Goal: Task Accomplishment & Management: Manage account settings

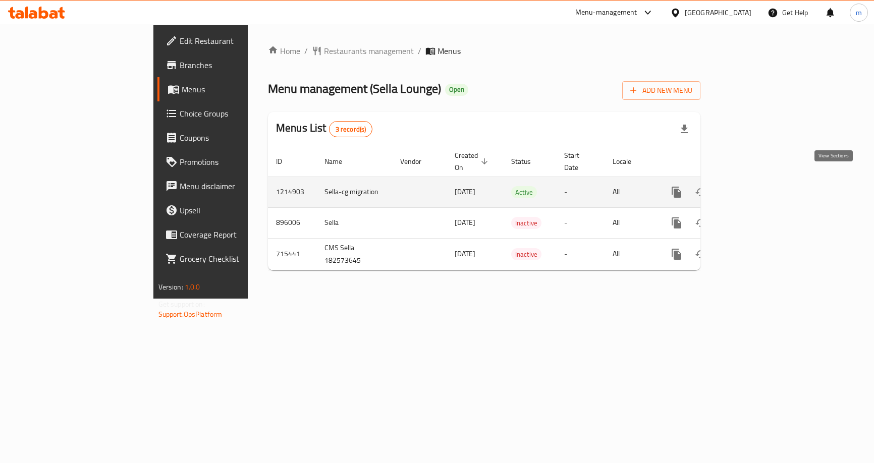
click at [754, 188] on icon "enhanced table" at bounding box center [749, 192] width 9 height 9
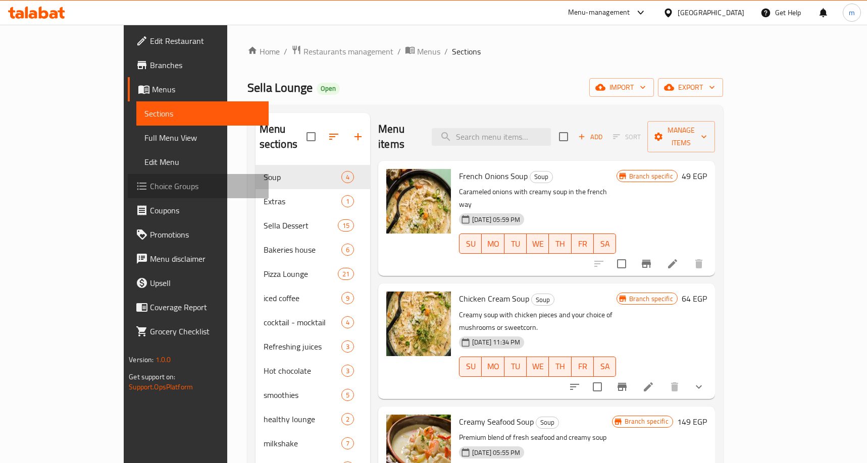
click at [150, 183] on span "Choice Groups" at bounding box center [205, 186] width 111 height 12
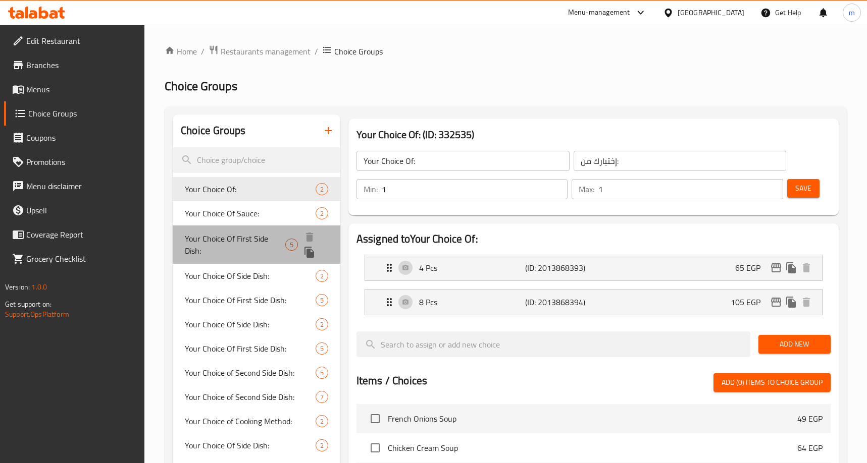
click at [215, 239] on span "Your Choice Of First Side Dish:" at bounding box center [235, 245] width 100 height 24
type input "Your Choice Of First Side Dish:"
type input "إختيارك من الطبق الجانبي الأول:"
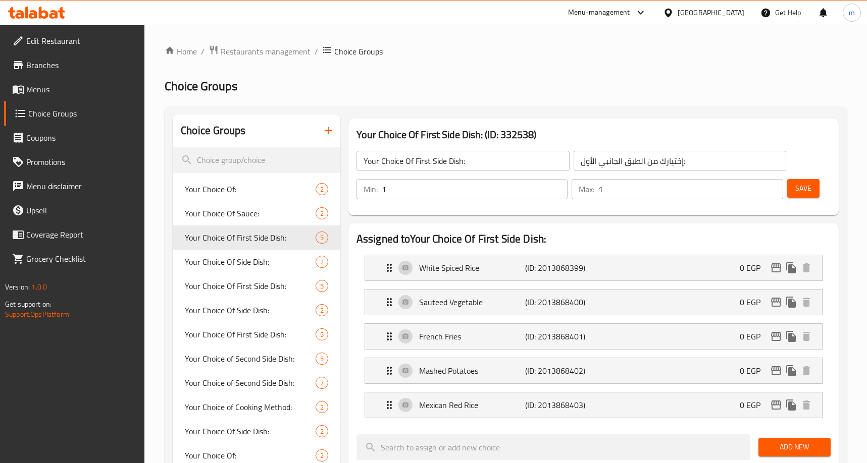
click at [514, 90] on h2 "Choice Groups" at bounding box center [506, 86] width 682 height 16
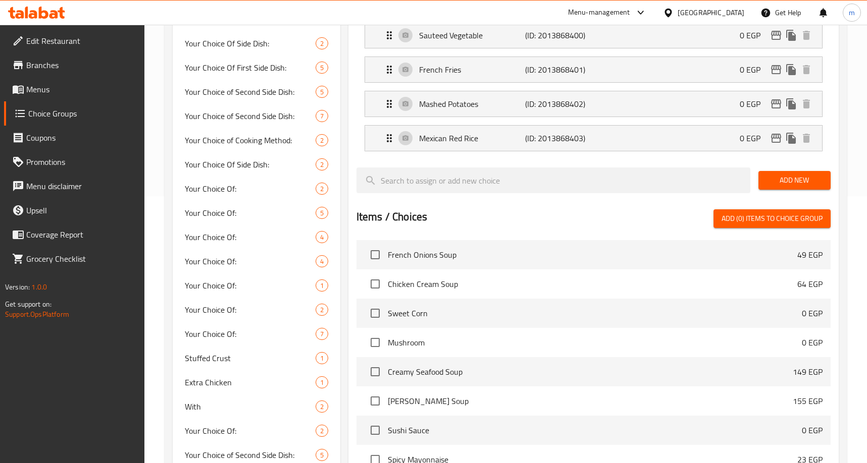
scroll to position [76, 0]
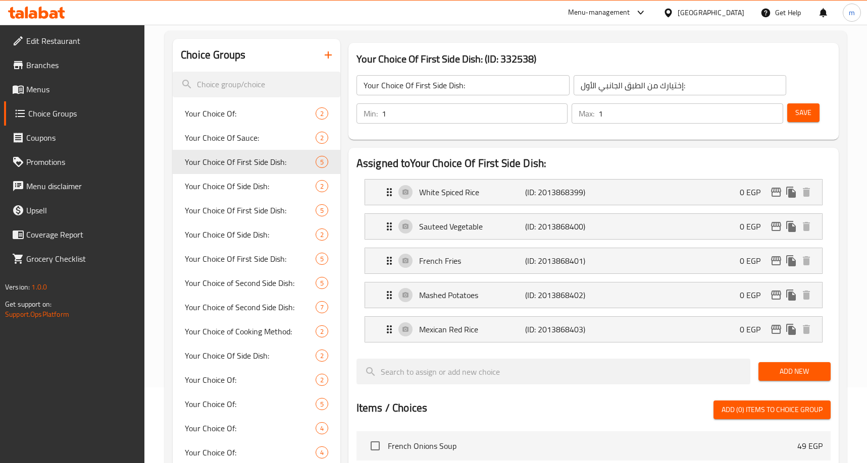
click at [442, 25] on div at bounding box center [433, 25] width 867 height 1
click at [193, 186] on span "Your Choice Of Side Dish:" at bounding box center [235, 186] width 100 height 12
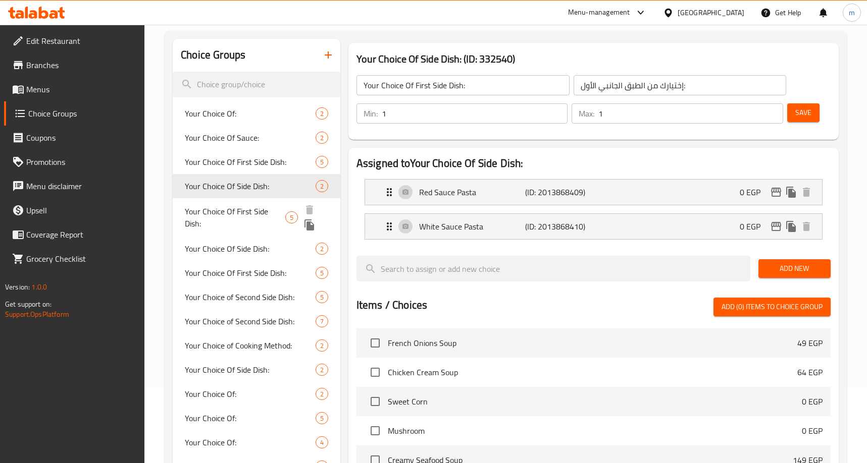
type input "Your Choice Of Side Dish:"
type input "إختيارك من الطبق الجانبي:"
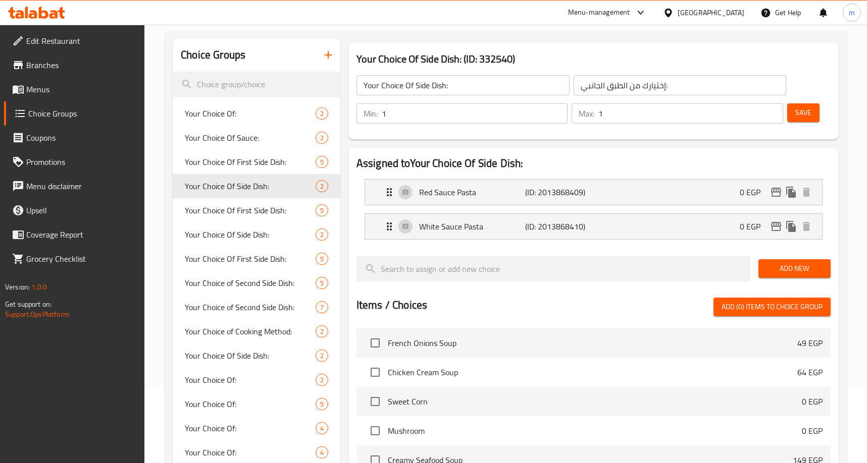
click at [597, 46] on div "Your Choice Of Side Dish: (ID: 332540) Your Choice Of Side Dish: ​ إختيارك من ا…" at bounding box center [593, 91] width 490 height 97
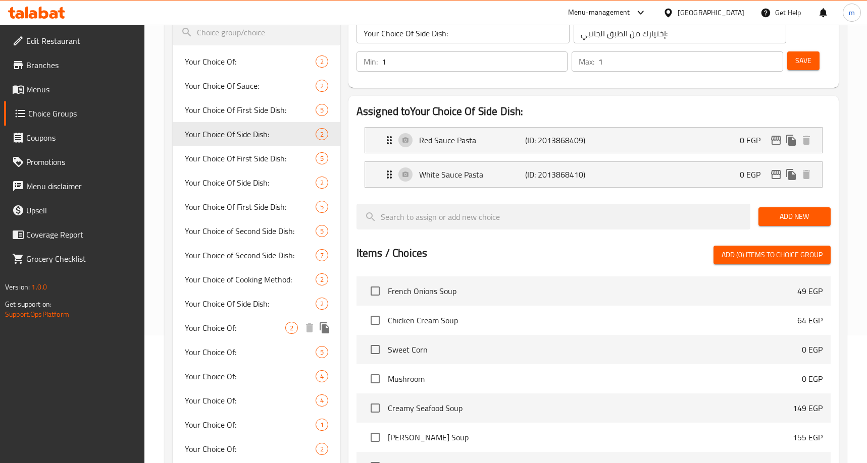
scroll to position [99, 0]
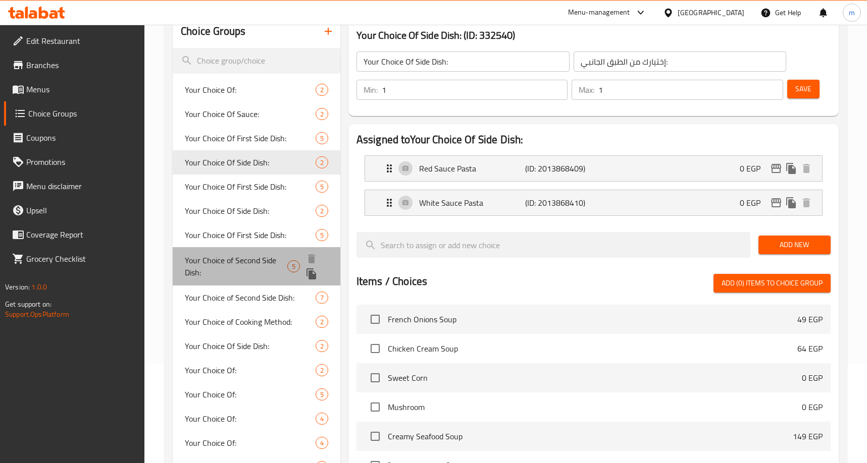
click at [238, 269] on span "Your Choice of Second Side Dish:" at bounding box center [236, 266] width 102 height 24
type input "Your Choice of Second Side Dish:"
type input "إختيارك من الطبق الجانبي الثاني:"
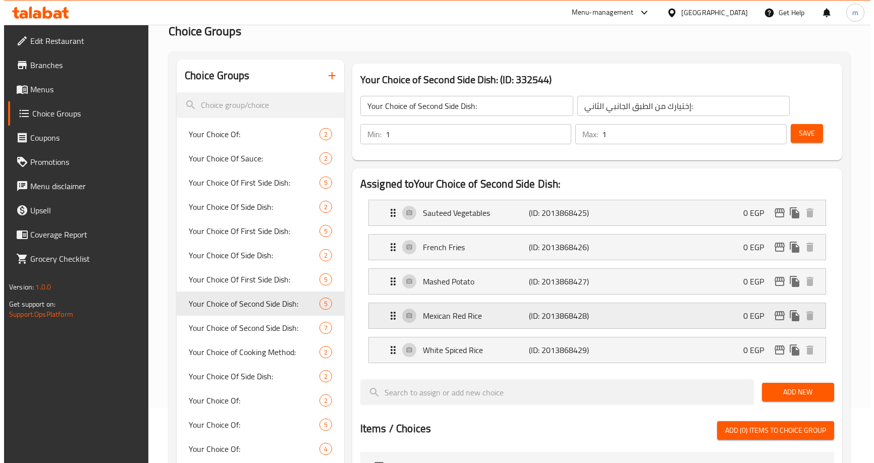
scroll to position [0, 0]
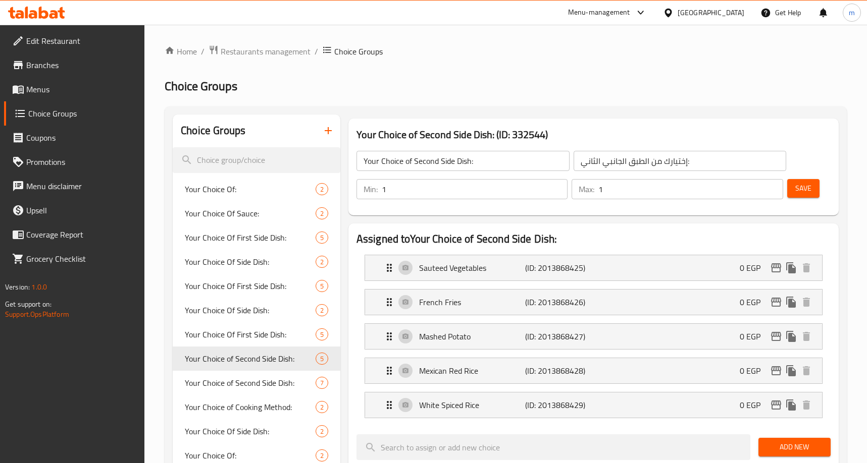
click at [260, 48] on span "Restaurants management" at bounding box center [266, 51] width 90 height 12
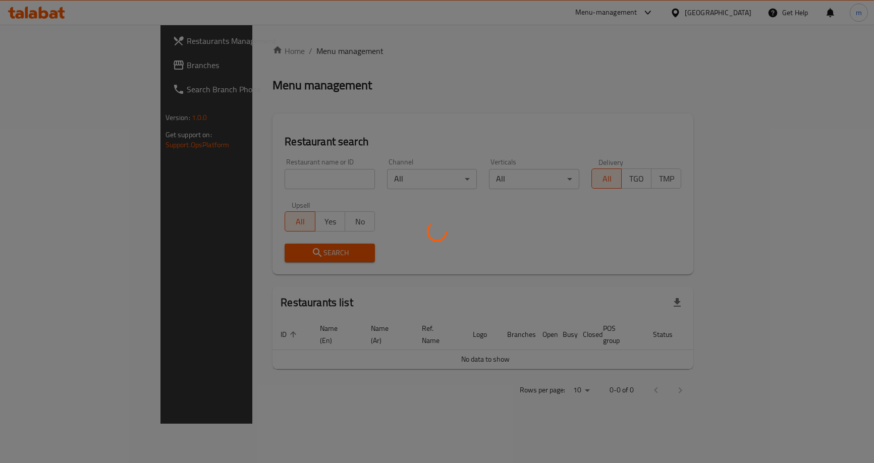
click at [49, 64] on div at bounding box center [437, 231] width 874 height 463
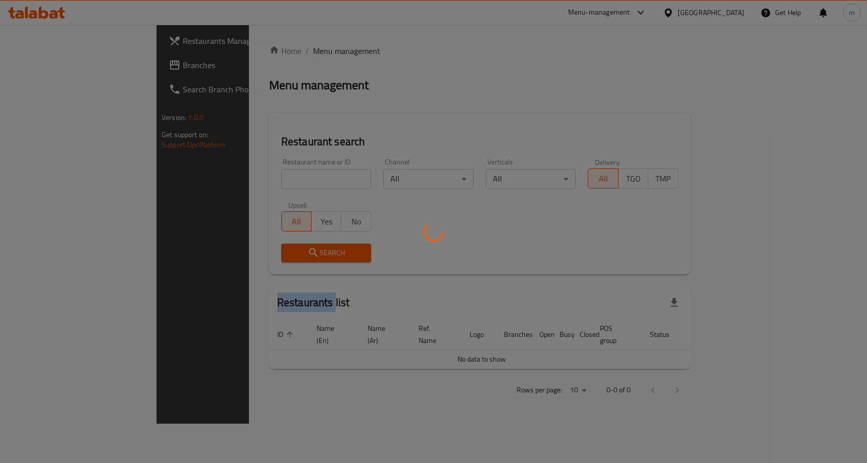
click at [49, 64] on div at bounding box center [433, 231] width 867 height 463
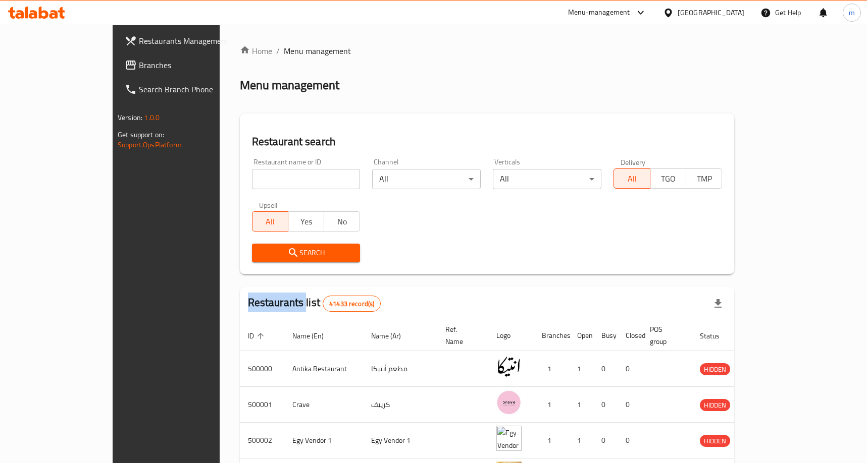
click at [139, 64] on span "Branches" at bounding box center [194, 65] width 111 height 12
